Goal: Find contact information: Find contact information

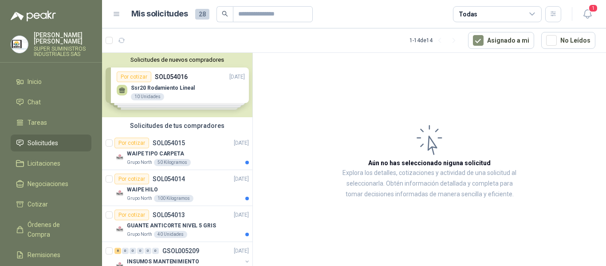
click at [44, 138] on span "Solicitudes" at bounding box center [42, 143] width 31 height 10
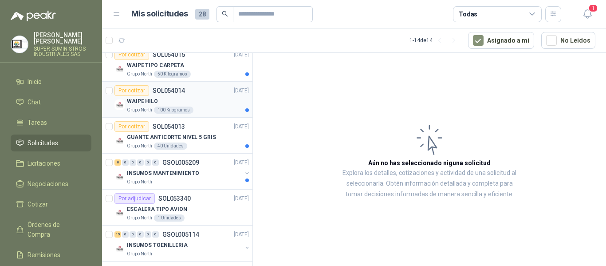
scroll to position [89, 0]
click at [212, 208] on div "ESCALERA TIPO AVION" at bounding box center [188, 208] width 122 height 11
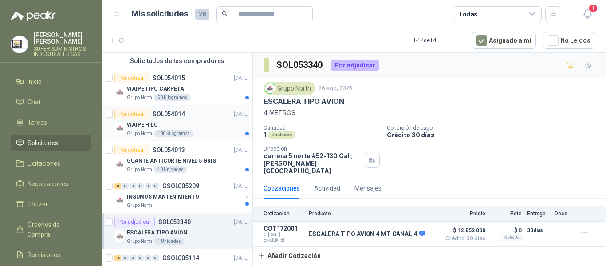
scroll to position [44, 0]
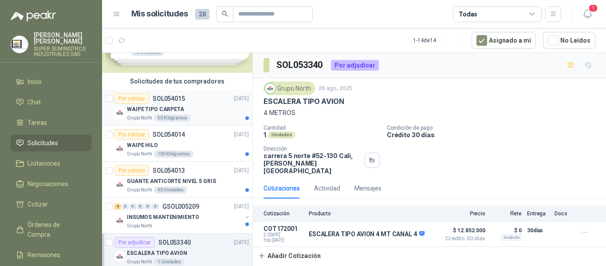
click at [204, 95] on div "Por cotizar SOL054015 [DATE]" at bounding box center [181, 98] width 134 height 11
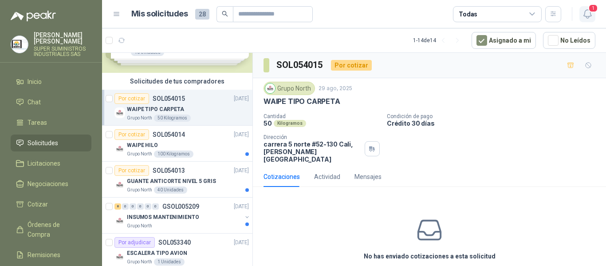
click at [590, 9] on span "1" at bounding box center [593, 8] width 10 height 8
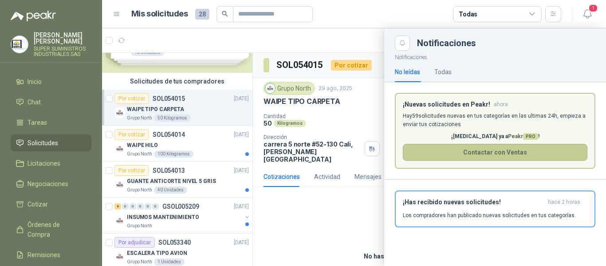
click at [460, 149] on button "Contactar con Ventas" at bounding box center [495, 152] width 184 height 17
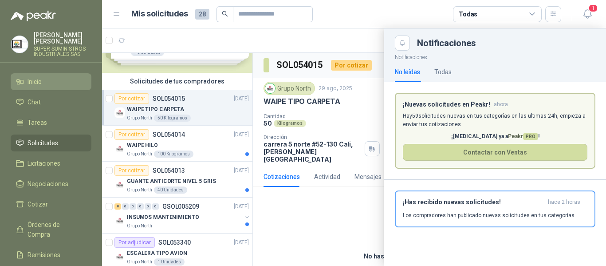
click at [35, 77] on span "Inicio" at bounding box center [34, 82] width 14 height 10
